Goal: Transaction & Acquisition: Purchase product/service

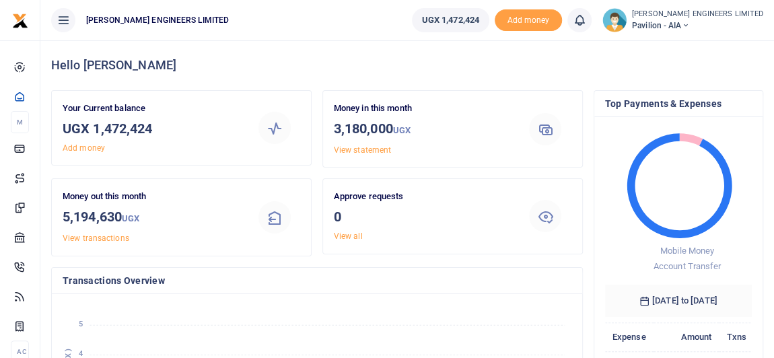
scroll to position [10, 9]
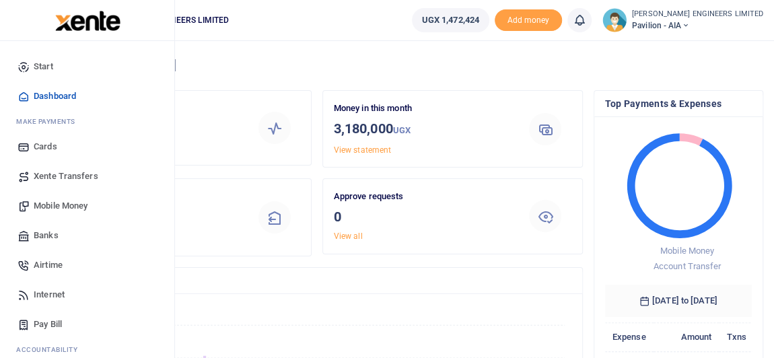
click at [63, 206] on span "Mobile Money" at bounding box center [61, 205] width 54 height 13
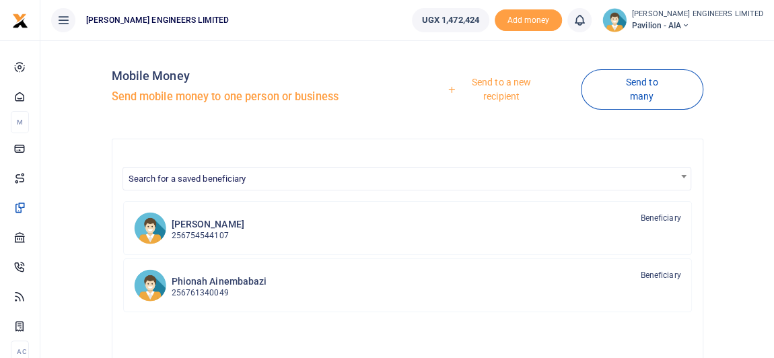
click at [504, 82] on link "Send to a new recipient" at bounding box center [496, 89] width 168 height 38
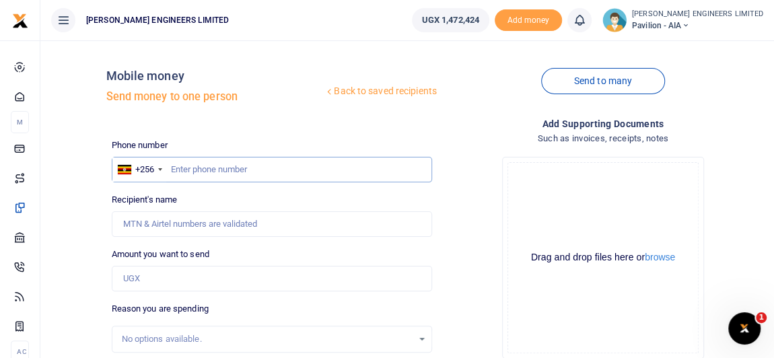
click at [180, 167] on input "text" at bounding box center [272, 170] width 320 height 26
type input "786736803"
type input "Julius Mutyaba"
type input "786736803"
click at [139, 278] on input "Amount you want to send" at bounding box center [272, 279] width 320 height 26
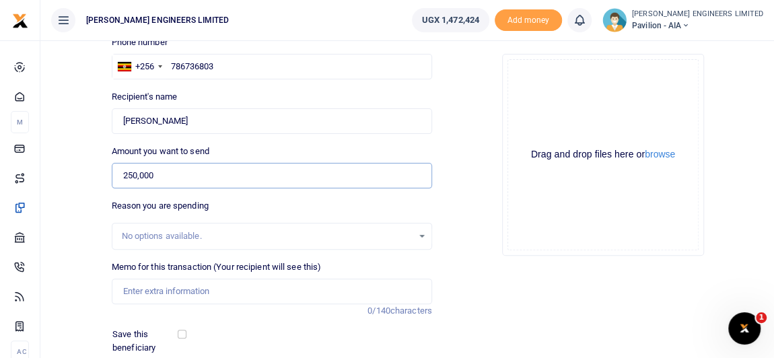
scroll to position [122, 0]
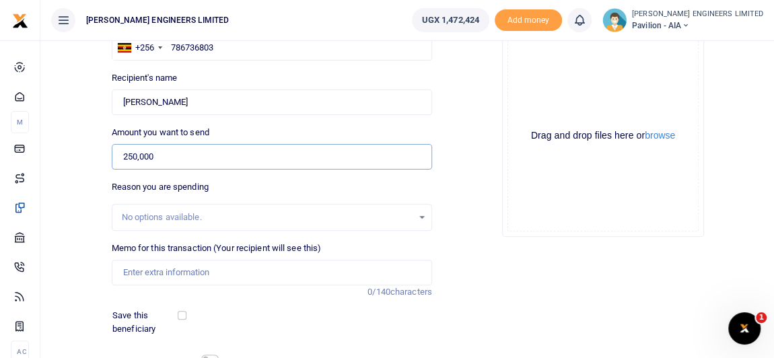
type input "250,000"
click at [140, 273] on input "Memo for this transaction (Your recipient will see this)" at bounding box center [272, 273] width 320 height 26
drag, startPoint x: 231, startPoint y: 268, endPoint x: 253, endPoint y: 289, distance: 30.0
click at [231, 268] on input "Payment for Car service and repair" at bounding box center [272, 273] width 320 height 26
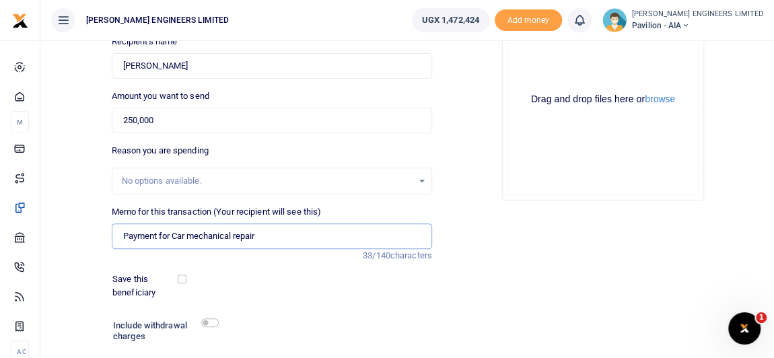
scroll to position [244, 0]
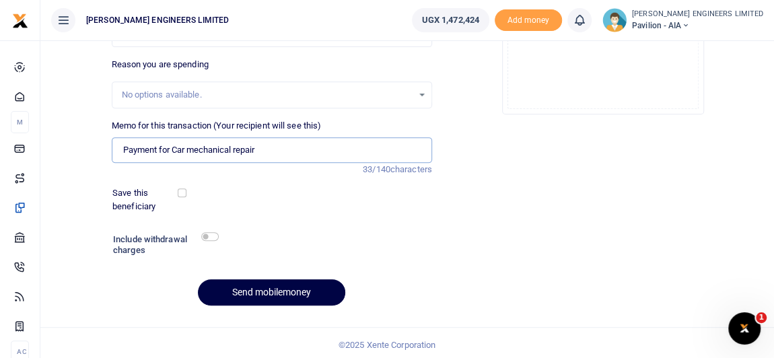
type input "Payment for Car mechanical repair"
click at [213, 238] on input "checkbox" at bounding box center [209, 236] width 17 height 9
checkbox input "true"
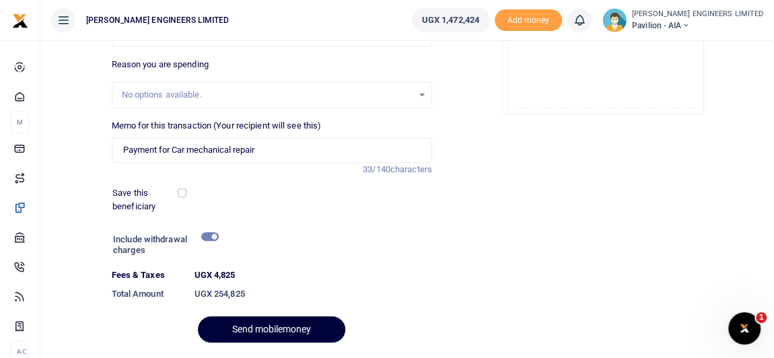
click at [278, 330] on button "Send mobilemoney" at bounding box center [271, 329] width 147 height 26
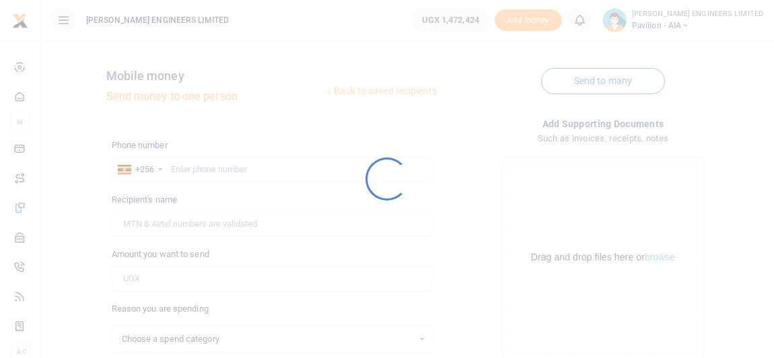
scroll to position [244, 0]
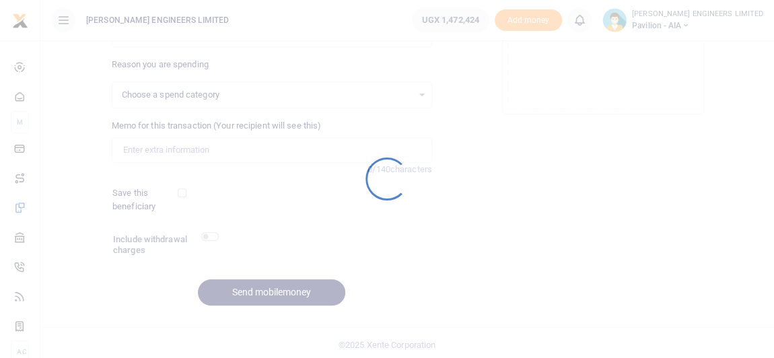
select select
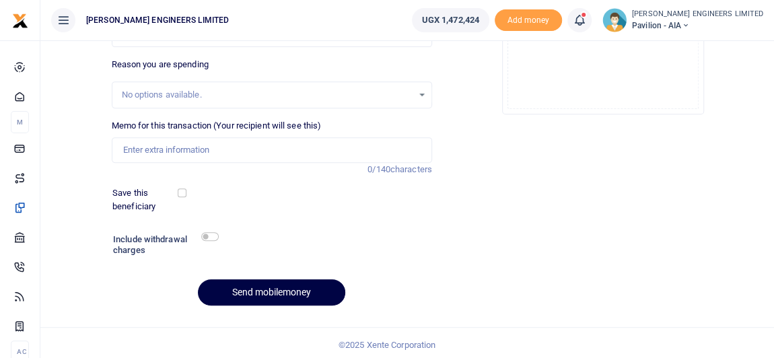
click at [586, 27] on icon at bounding box center [578, 20] width 13 height 15
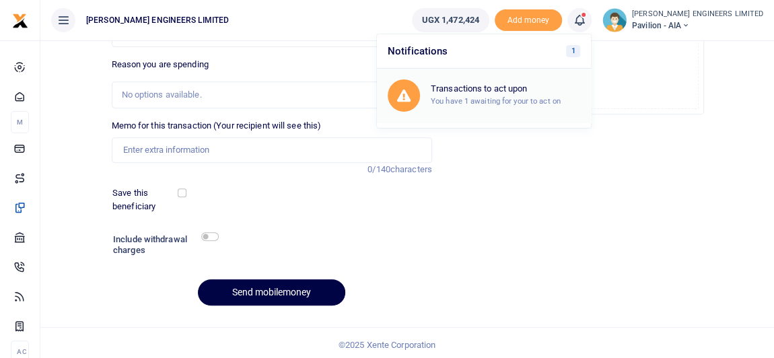
click at [497, 89] on h6 "Transactions to act upon" at bounding box center [505, 88] width 149 height 11
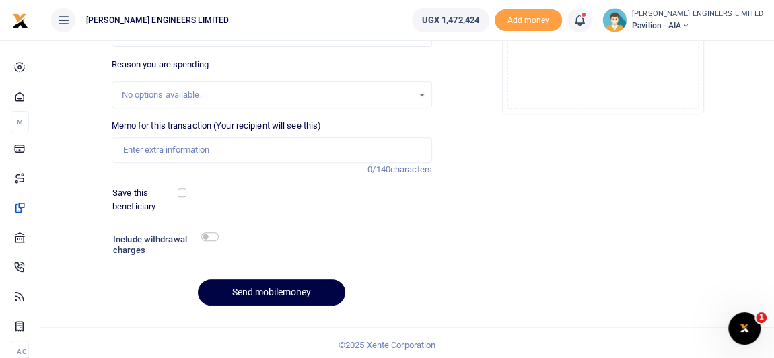
scroll to position [0, 0]
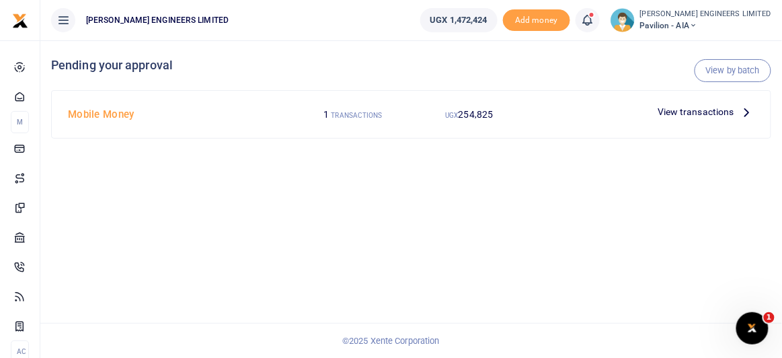
click at [365, 114] on small "TRANSACTIONS" at bounding box center [357, 115] width 51 height 7
click at [723, 112] on span "View transactions" at bounding box center [696, 111] width 77 height 15
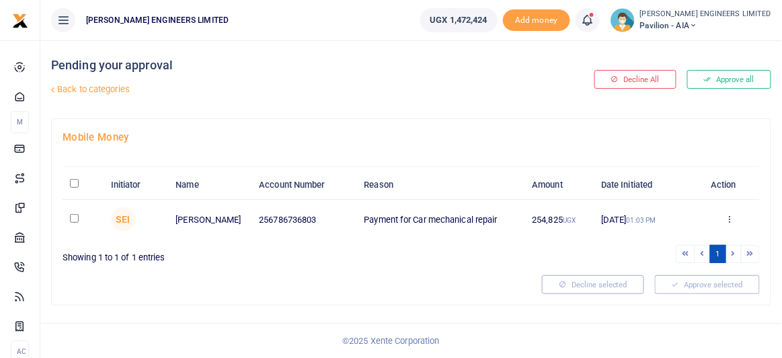
click at [71, 214] on input "checkbox" at bounding box center [74, 218] width 9 height 9
checkbox input "true"
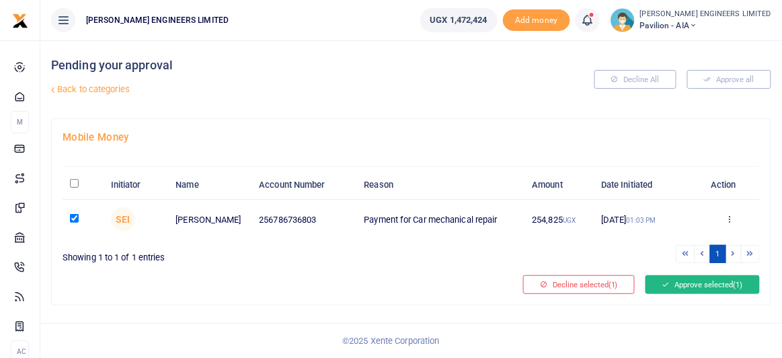
click at [697, 280] on button "Approve selected (1)" at bounding box center [703, 284] width 114 height 19
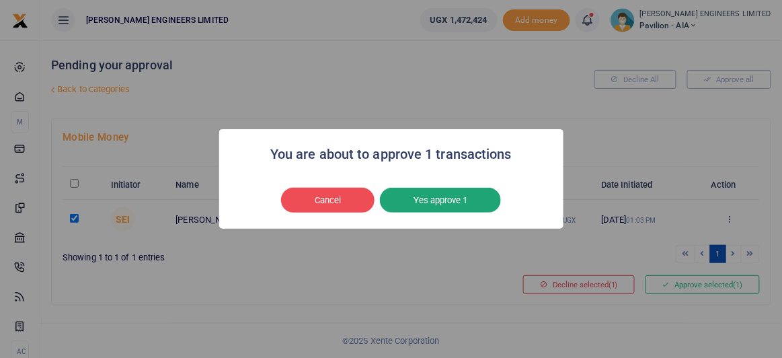
click at [477, 201] on button "Yes approve 1" at bounding box center [440, 201] width 121 height 26
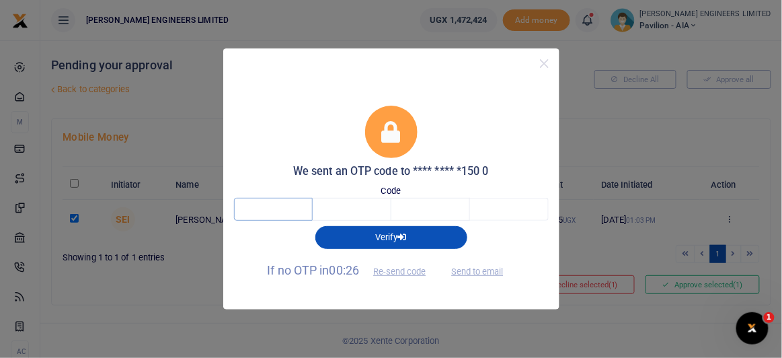
click at [287, 210] on input "text" at bounding box center [273, 209] width 79 height 23
type input "3"
type input "4"
type input "0"
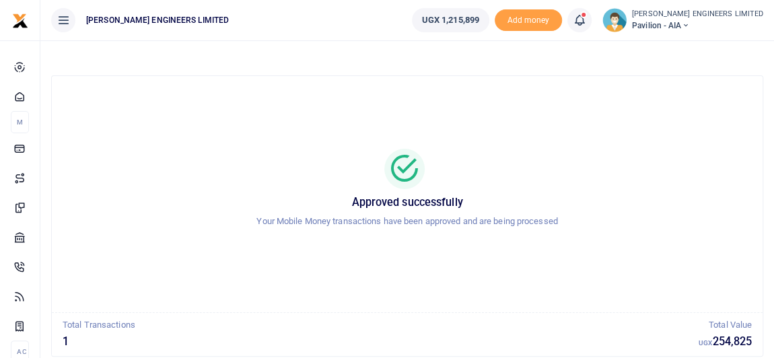
click at [689, 22] on icon at bounding box center [685, 25] width 8 height 9
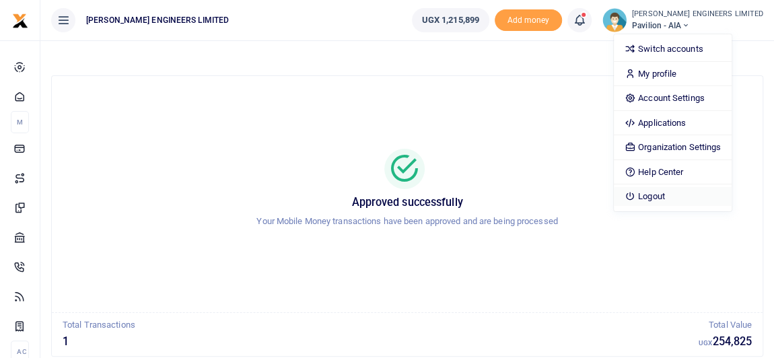
click at [690, 193] on link "Logout" at bounding box center [672, 196] width 118 height 19
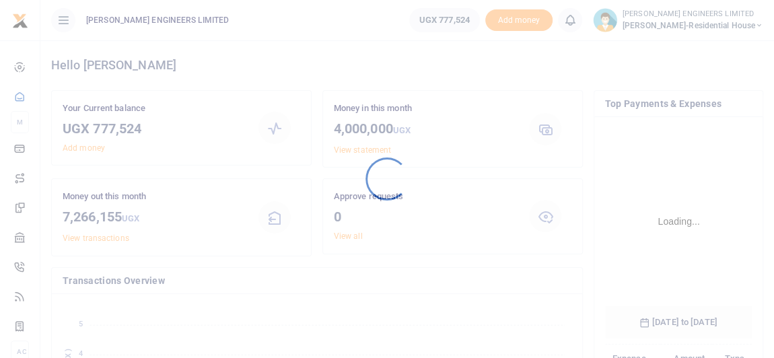
scroll to position [212, 138]
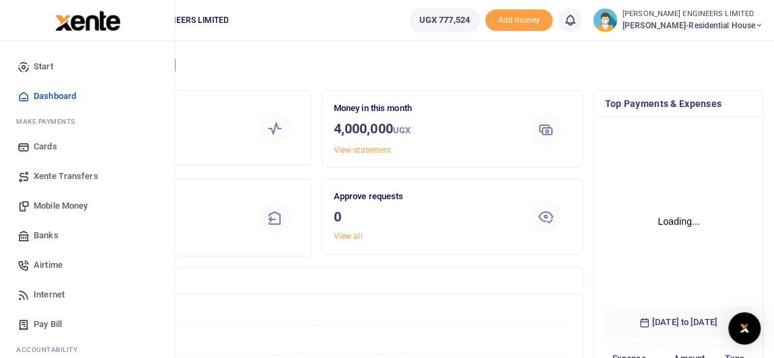
click at [59, 205] on span "Mobile Money" at bounding box center [61, 205] width 54 height 13
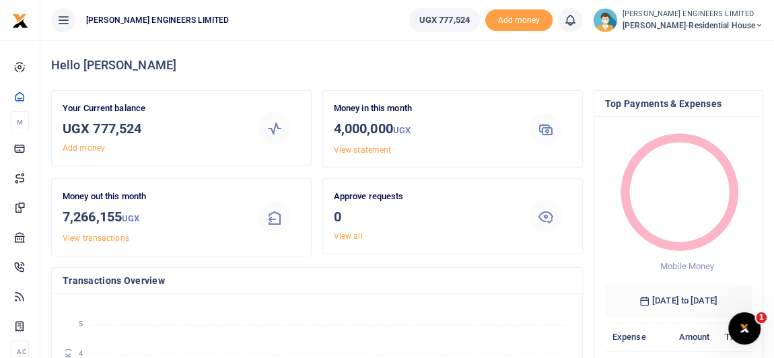
scroll to position [0, 0]
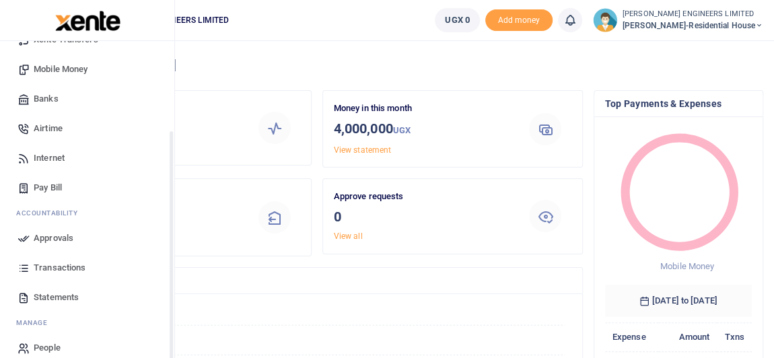
scroll to position [151, 0]
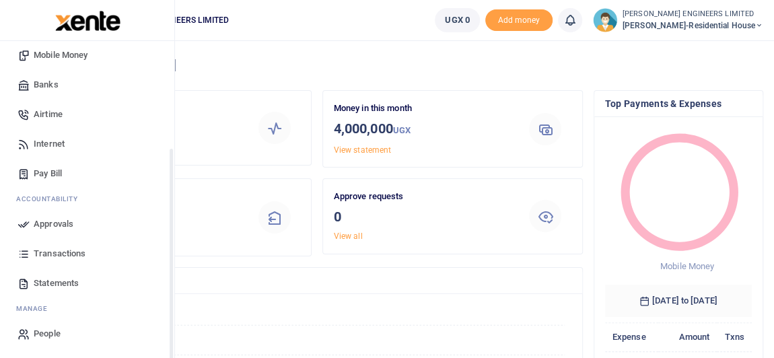
click at [60, 251] on span "Transactions" at bounding box center [60, 253] width 52 height 13
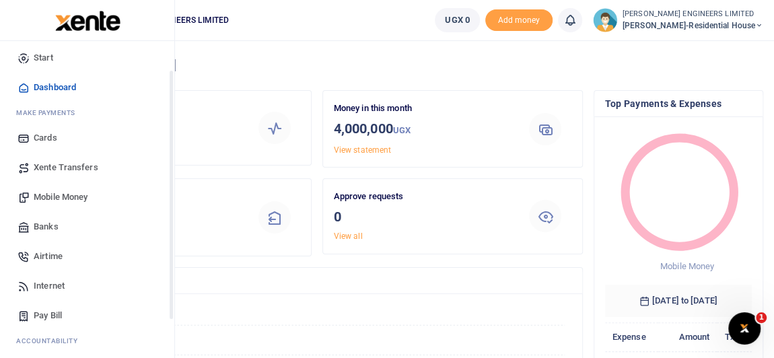
scroll to position [0, 0]
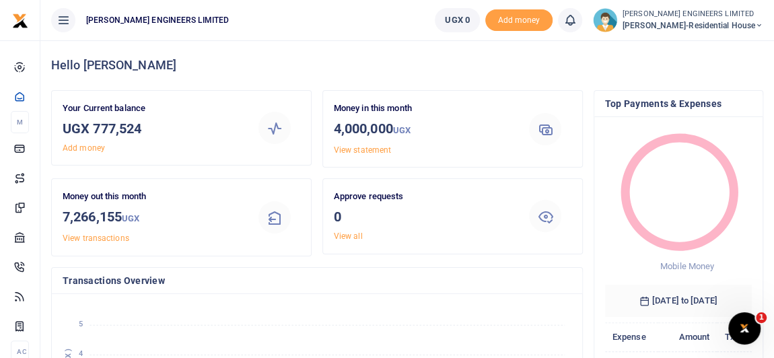
click at [757, 26] on icon at bounding box center [759, 25] width 8 height 9
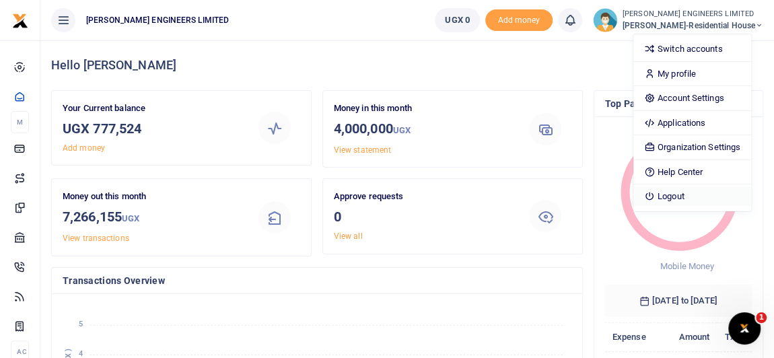
click at [696, 192] on link "Logout" at bounding box center [692, 196] width 118 height 19
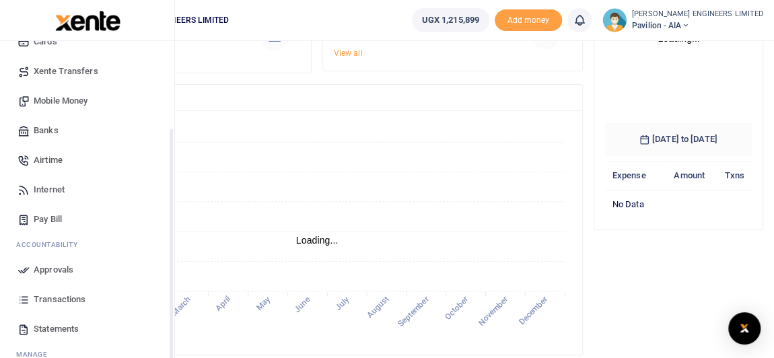
scroll to position [122, 0]
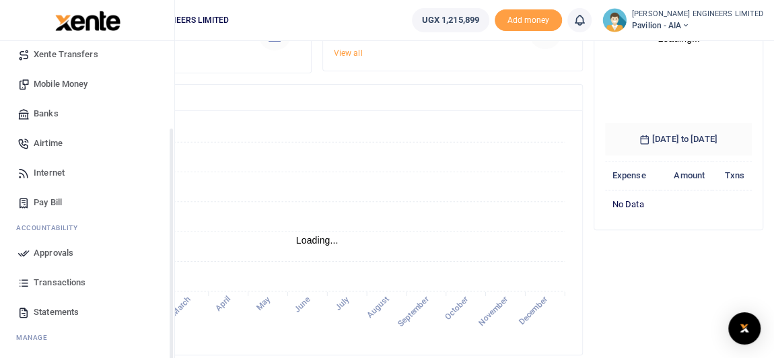
click at [48, 283] on span "Transactions" at bounding box center [60, 282] width 52 height 13
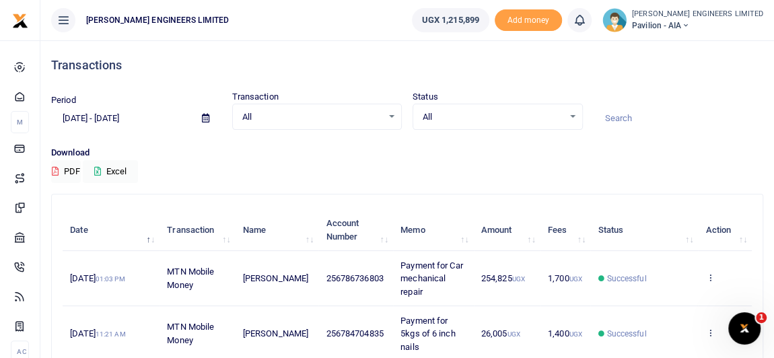
click at [689, 26] on icon at bounding box center [685, 25] width 8 height 9
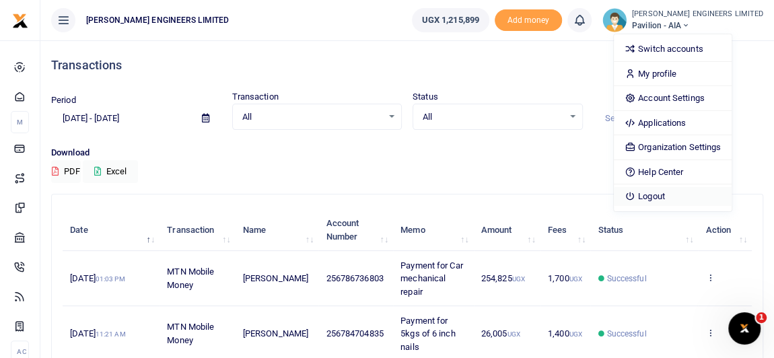
click at [707, 194] on link "Logout" at bounding box center [672, 196] width 118 height 19
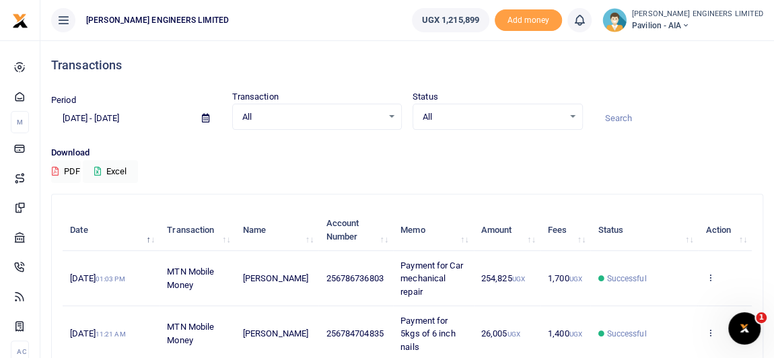
click at [689, 26] on icon at bounding box center [685, 25] width 8 height 9
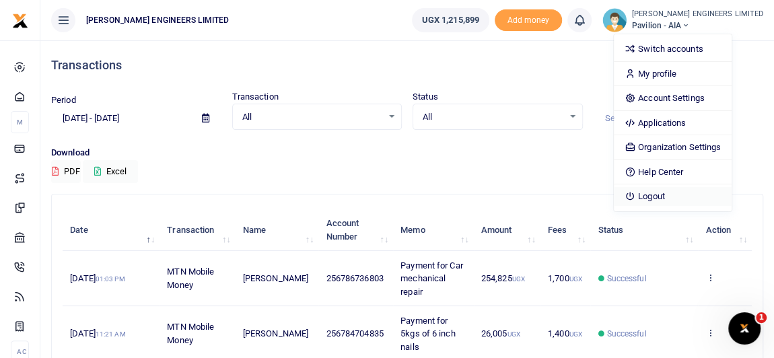
click at [690, 193] on link "Logout" at bounding box center [672, 196] width 118 height 19
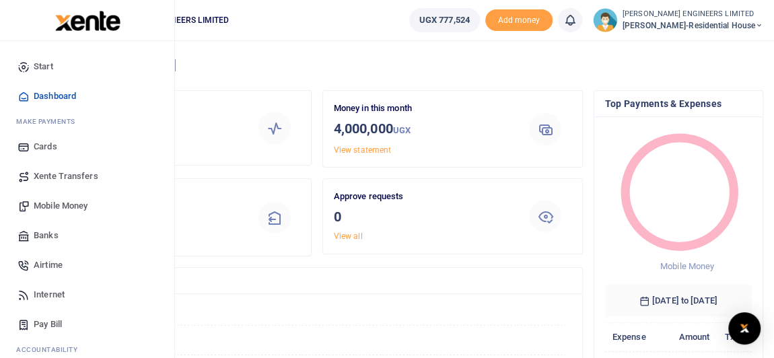
scroll to position [10, 9]
click at [62, 204] on span "Mobile Money" at bounding box center [61, 205] width 54 height 13
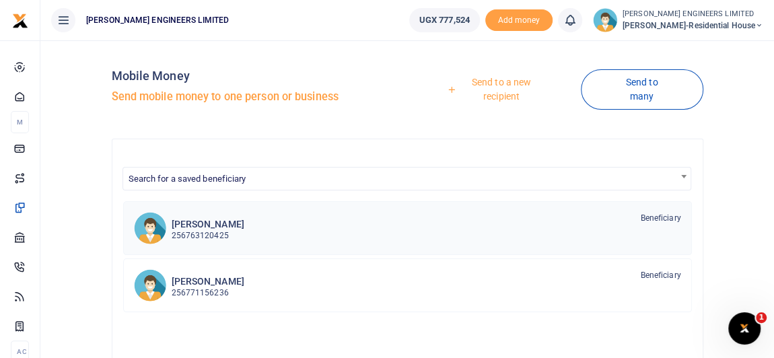
click at [210, 227] on h6 "[PERSON_NAME]" at bounding box center [208, 224] width 73 height 11
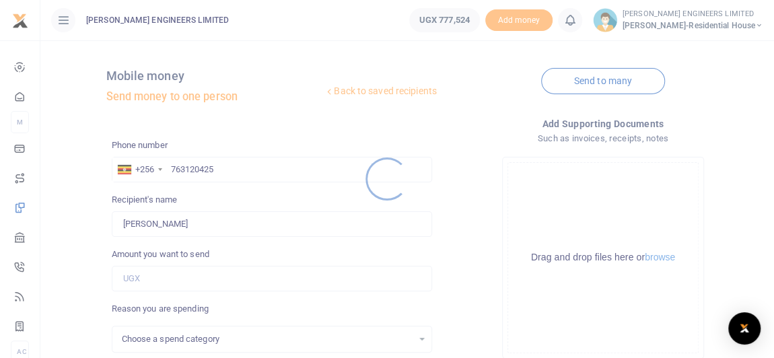
select select
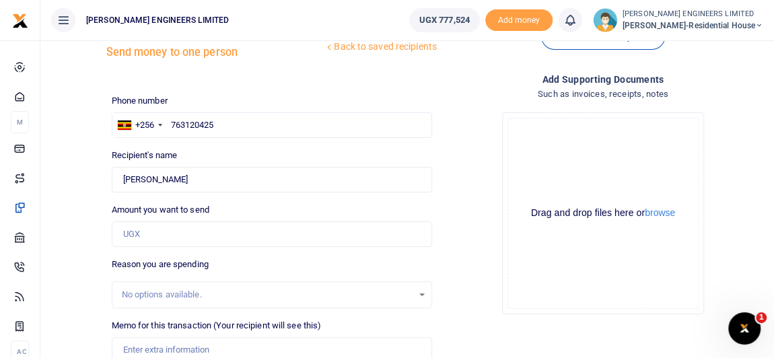
scroll to position [61, 0]
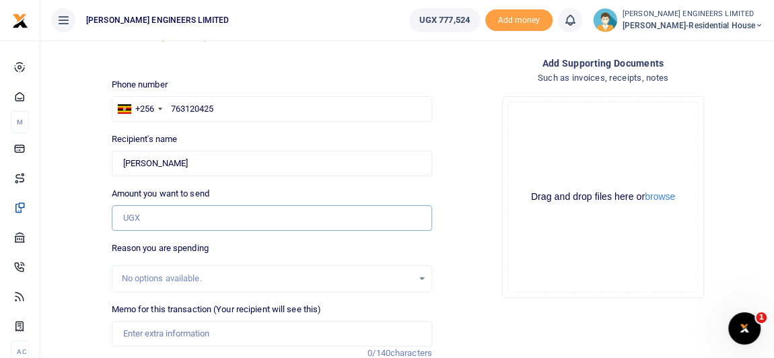
drag, startPoint x: 135, startPoint y: 217, endPoint x: 141, endPoint y: 223, distance: 8.1
click at [135, 217] on input "Amount you want to send" at bounding box center [272, 218] width 320 height 26
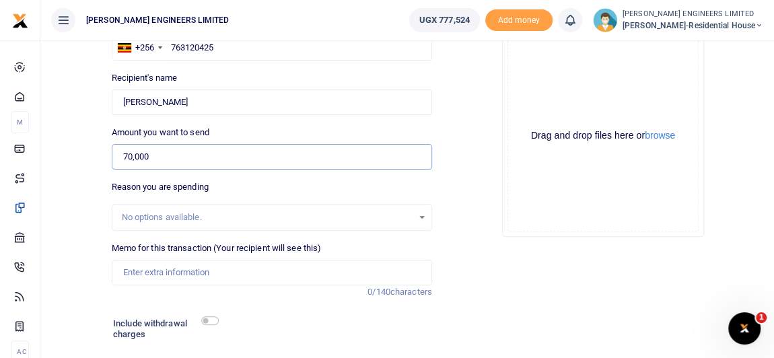
scroll to position [183, 0]
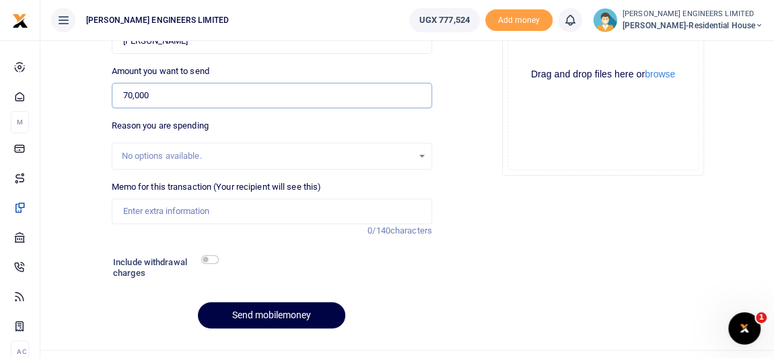
type input "70,000"
drag, startPoint x: 135, startPoint y: 213, endPoint x: 139, endPoint y: 220, distance: 7.5
click at [135, 213] on input "Memo for this transaction (Your recipient will see this)" at bounding box center [272, 211] width 320 height 26
click at [297, 208] on input "Payment for 2number diamond cutting disc (wiseup" at bounding box center [272, 211] width 320 height 26
click at [300, 213] on input "Payment for 2number diamond cutting disc wiseup" at bounding box center [272, 211] width 320 height 26
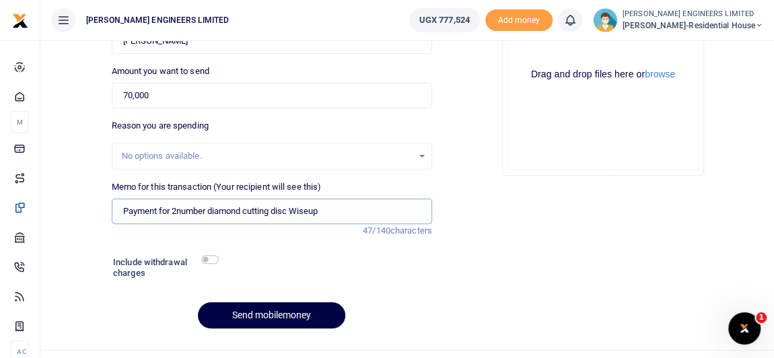
type input "Payment for 2number diamond cutting disc Wiseup"
click at [212, 258] on input "checkbox" at bounding box center [209, 259] width 17 height 9
checkbox input "true"
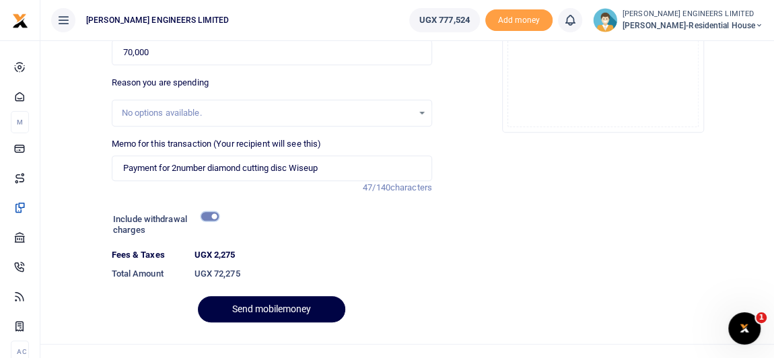
scroll to position [244, 0]
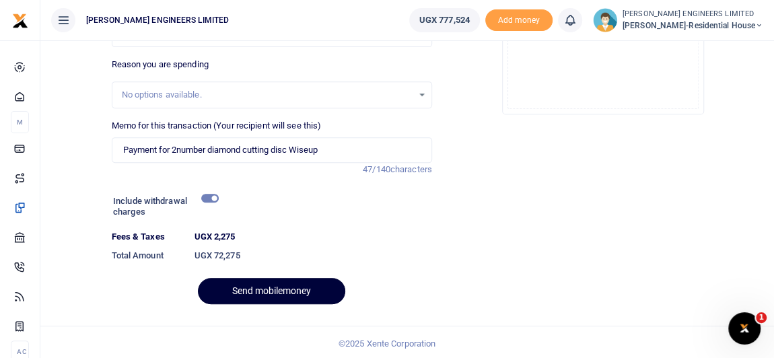
click at [277, 293] on button "Send mobilemoney" at bounding box center [271, 291] width 147 height 26
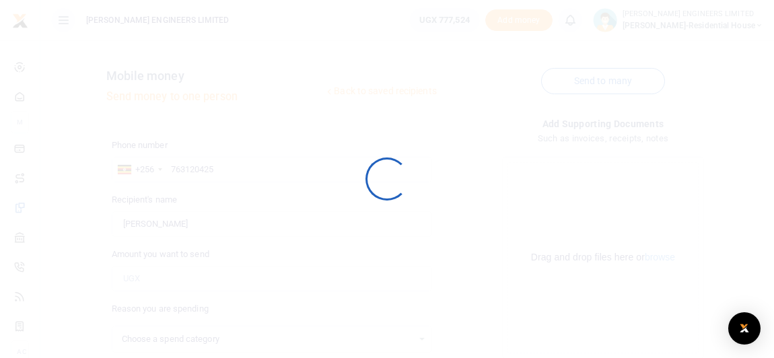
scroll to position [209, 0]
select select
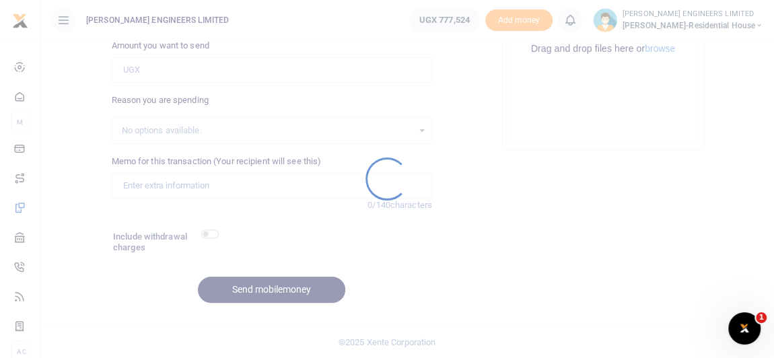
scroll to position [0, 0]
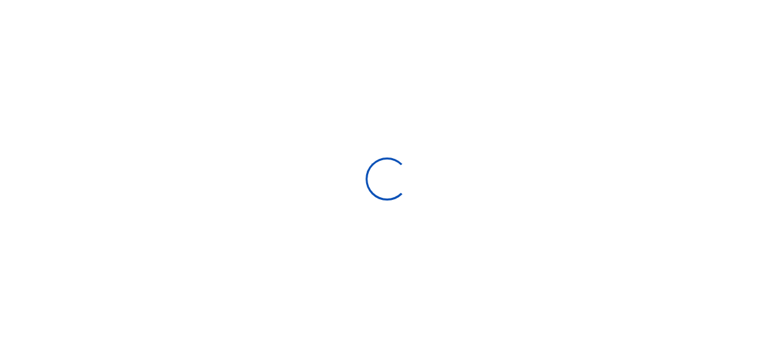
select select "Loading bundles"
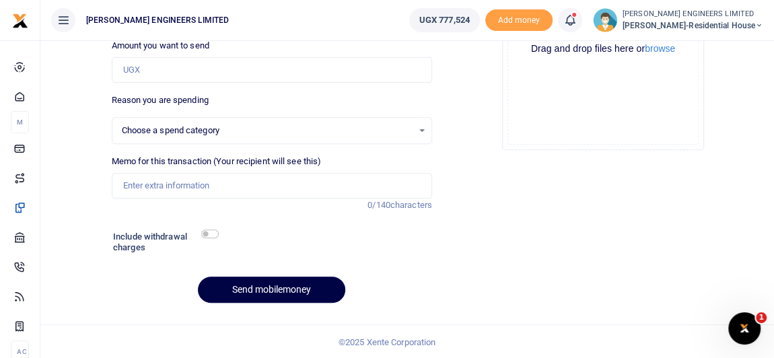
select select
click at [576, 22] on icon at bounding box center [569, 20] width 13 height 15
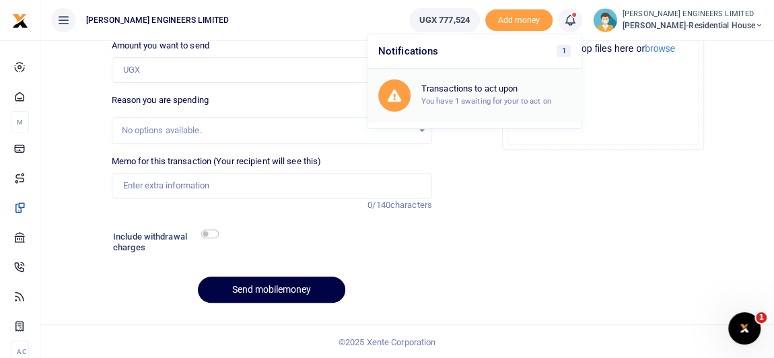
click at [496, 91] on h6 "Transactions to act upon" at bounding box center [495, 88] width 149 height 11
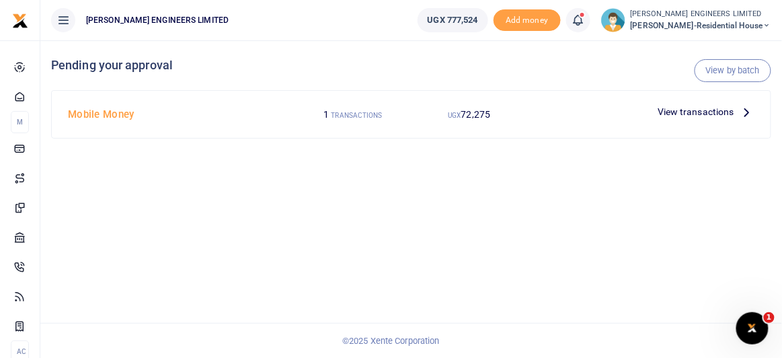
click at [696, 113] on span "View transactions" at bounding box center [696, 111] width 77 height 15
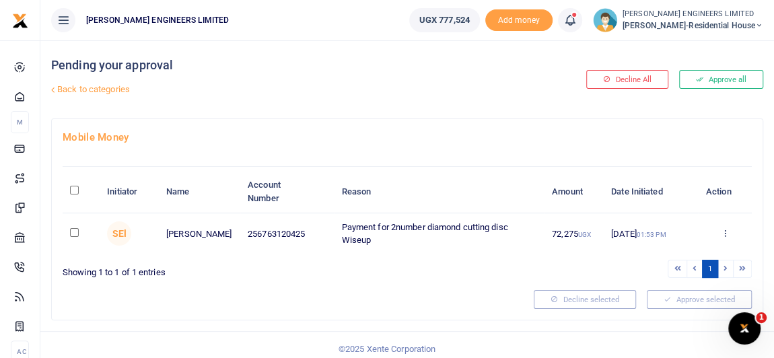
click at [76, 231] on input "checkbox" at bounding box center [74, 232] width 9 height 9
checkbox input "true"
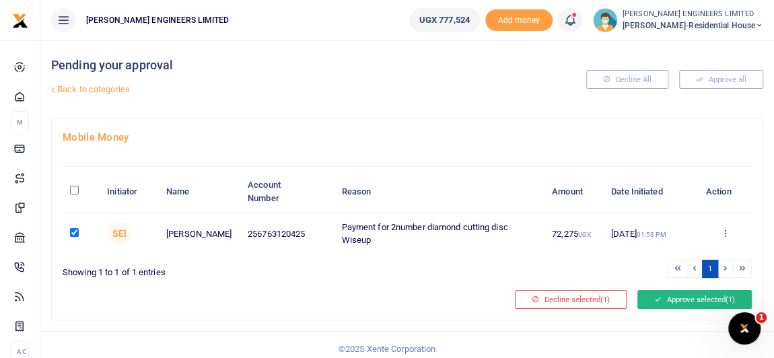
click at [666, 301] on button "Approve selected (1)" at bounding box center [694, 299] width 114 height 19
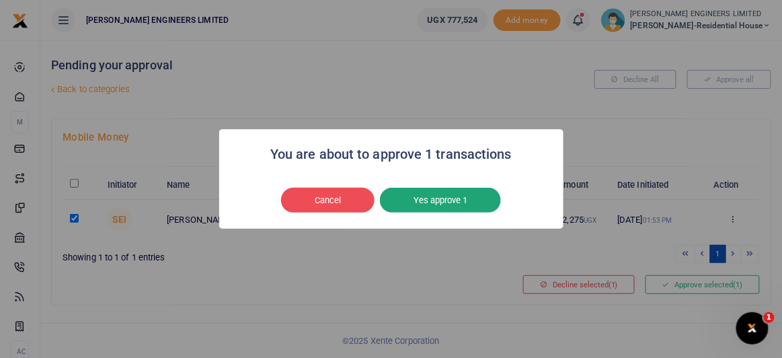
click at [433, 207] on button "Yes approve 1" at bounding box center [440, 201] width 121 height 26
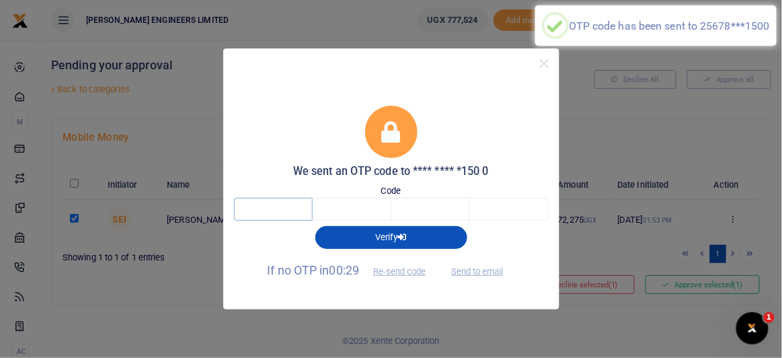
click at [274, 207] on input "text" at bounding box center [273, 209] width 79 height 23
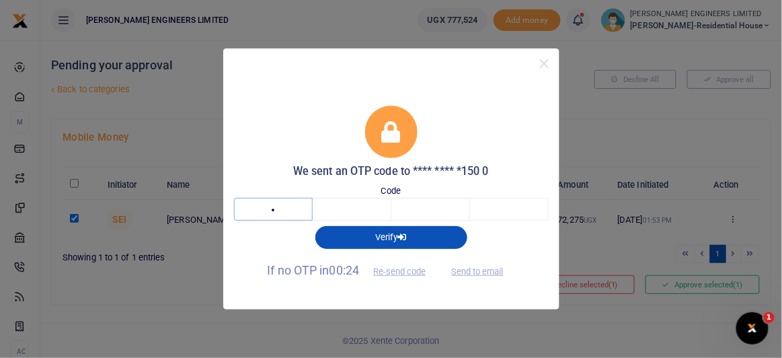
type input "3"
type input "5"
type input "2"
type input "9"
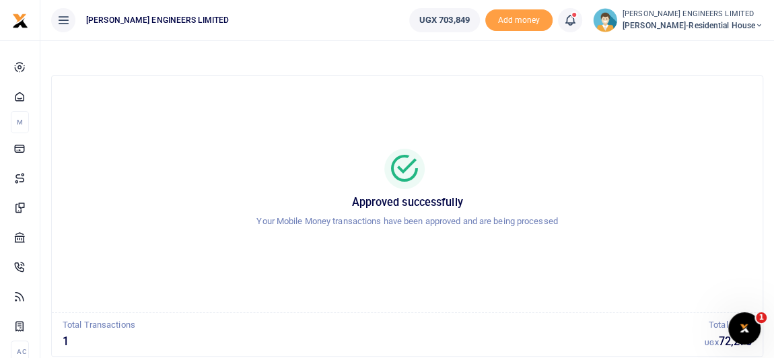
click at [576, 22] on icon at bounding box center [569, 20] width 13 height 15
